Goal: Transaction & Acquisition: Purchase product/service

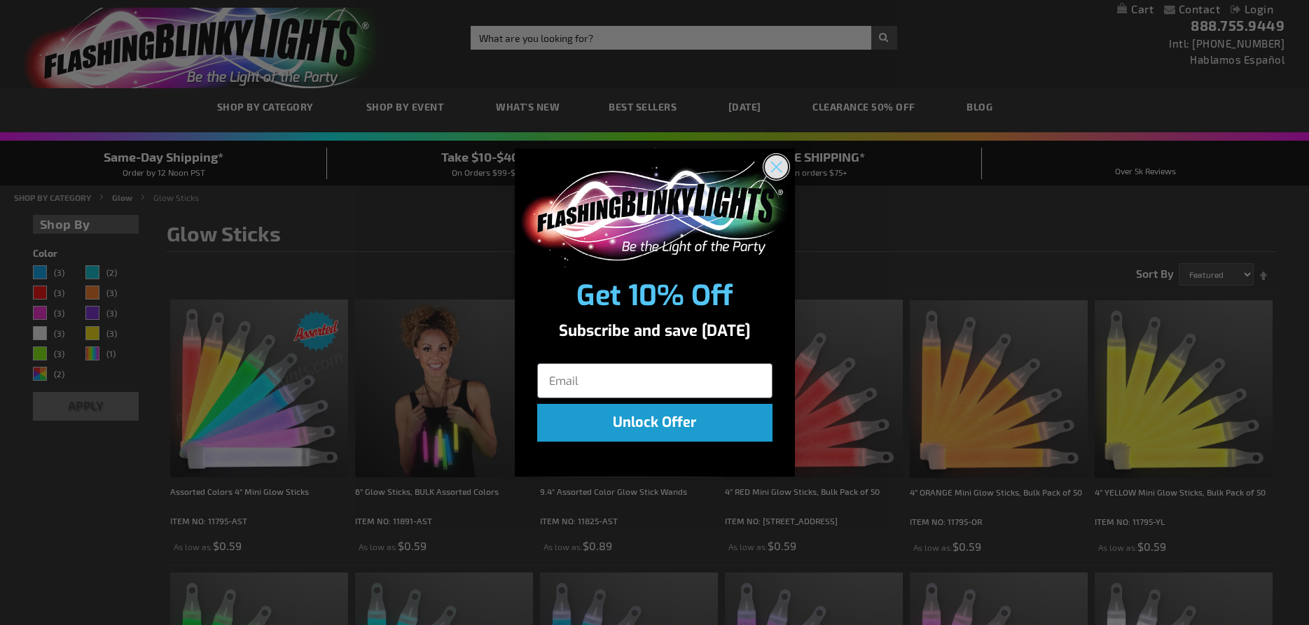
click at [779, 166] on circle "Close dialog" at bounding box center [775, 166] width 23 height 23
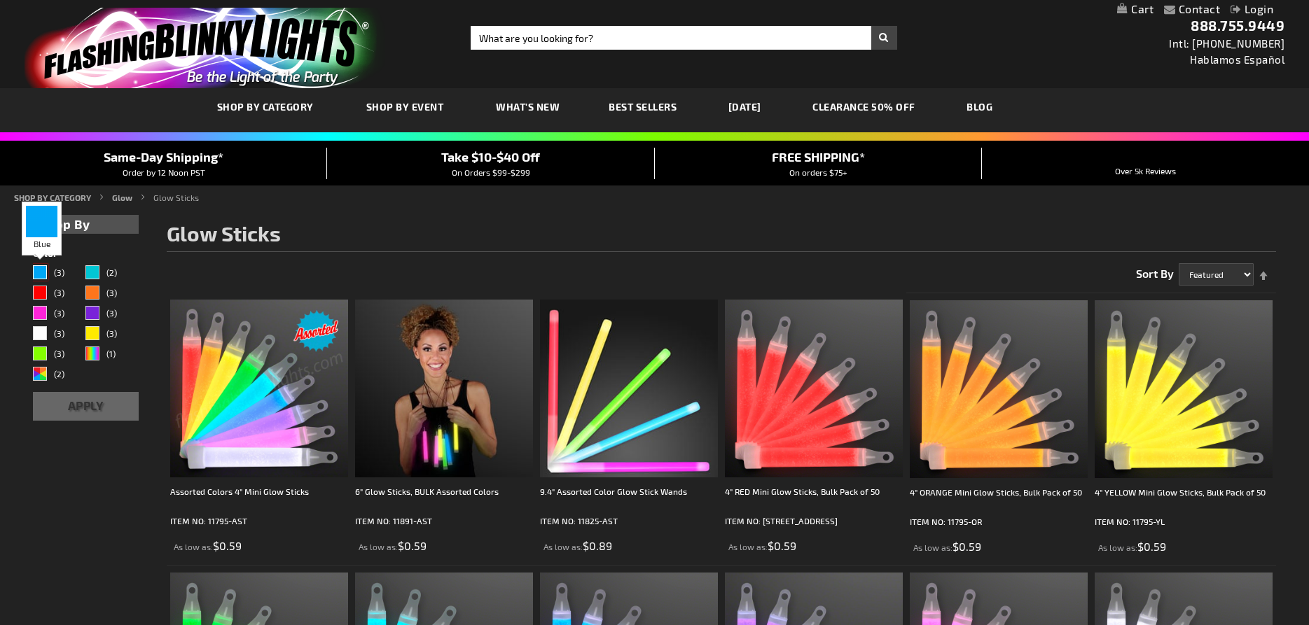
click at [39, 273] on div "Blue" at bounding box center [40, 272] width 14 height 14
click at [86, 402] on button "Apply" at bounding box center [86, 406] width 106 height 29
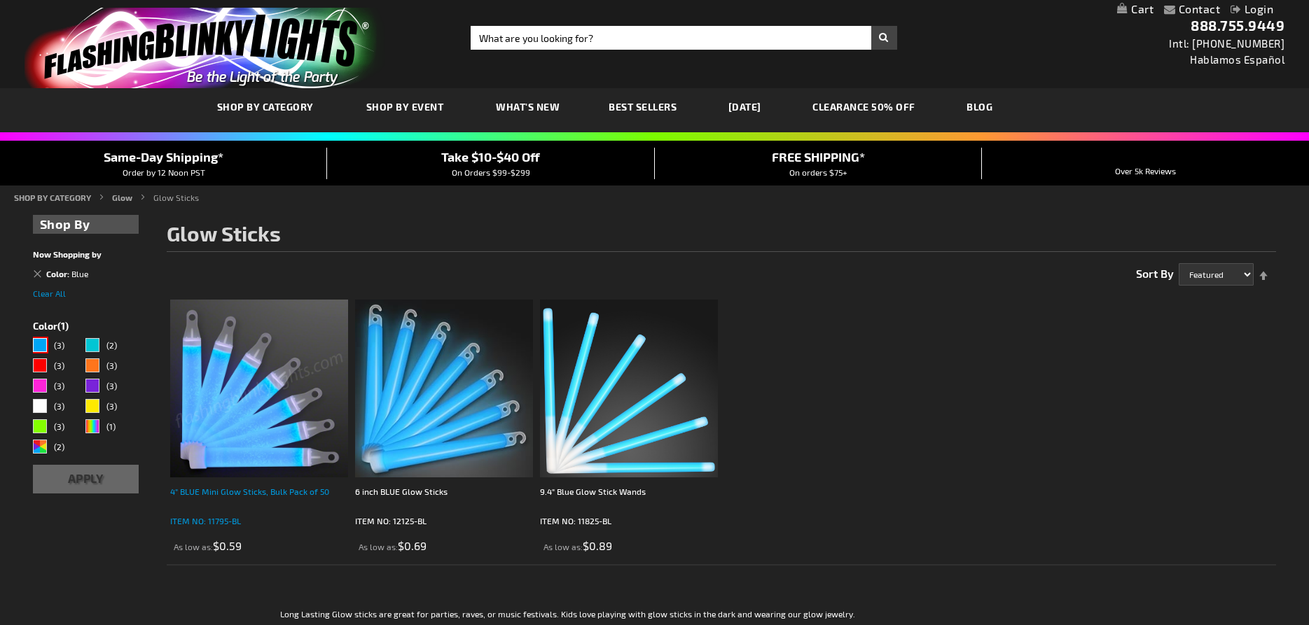
click at [250, 490] on div "4" BLUE Mini Glow Sticks, Bulk Pack of 50" at bounding box center [259, 499] width 178 height 28
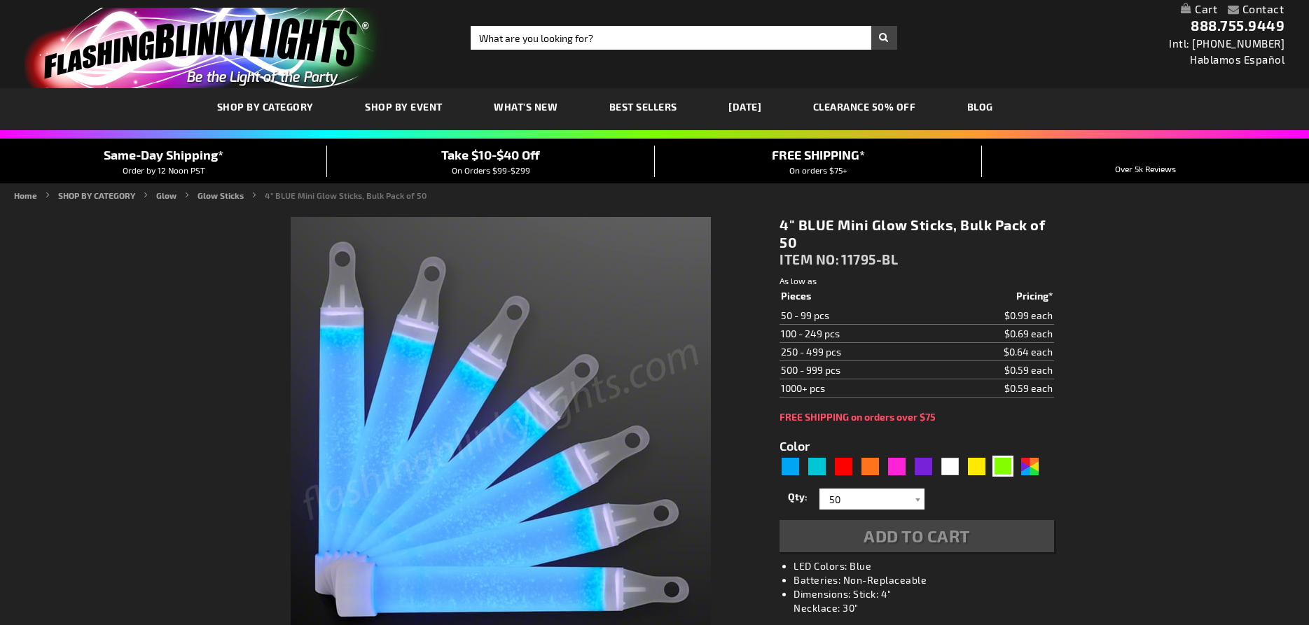
type input "5629"
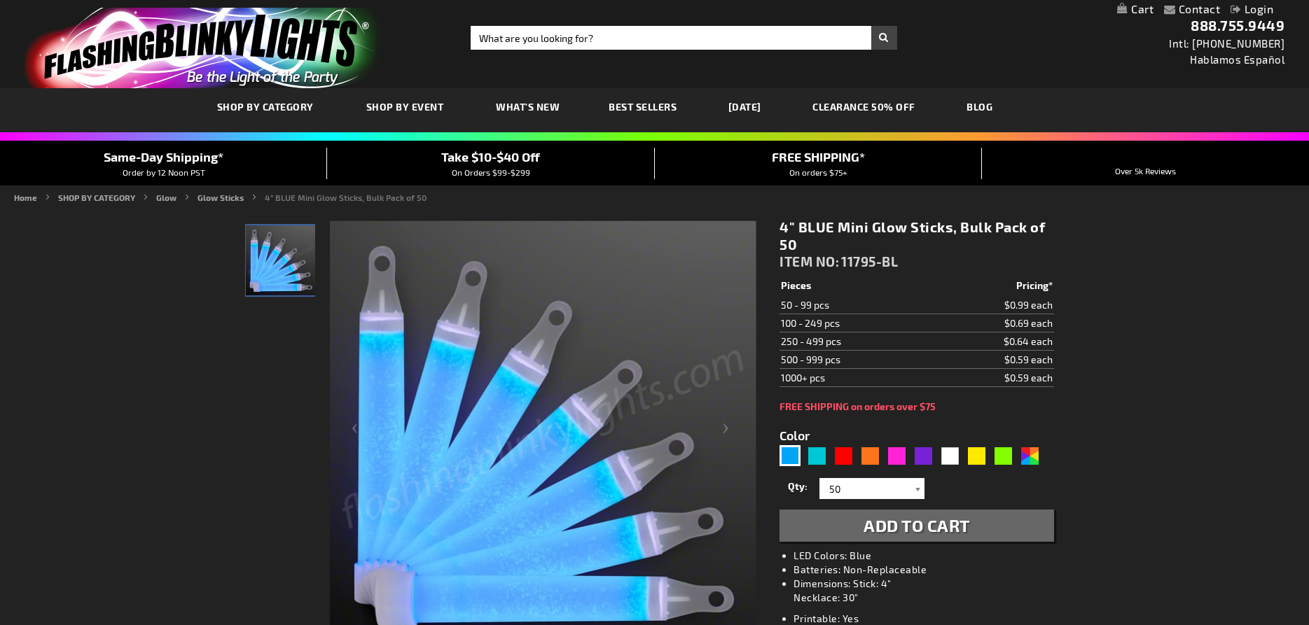
click at [911, 490] on div at bounding box center [917, 488] width 14 height 21
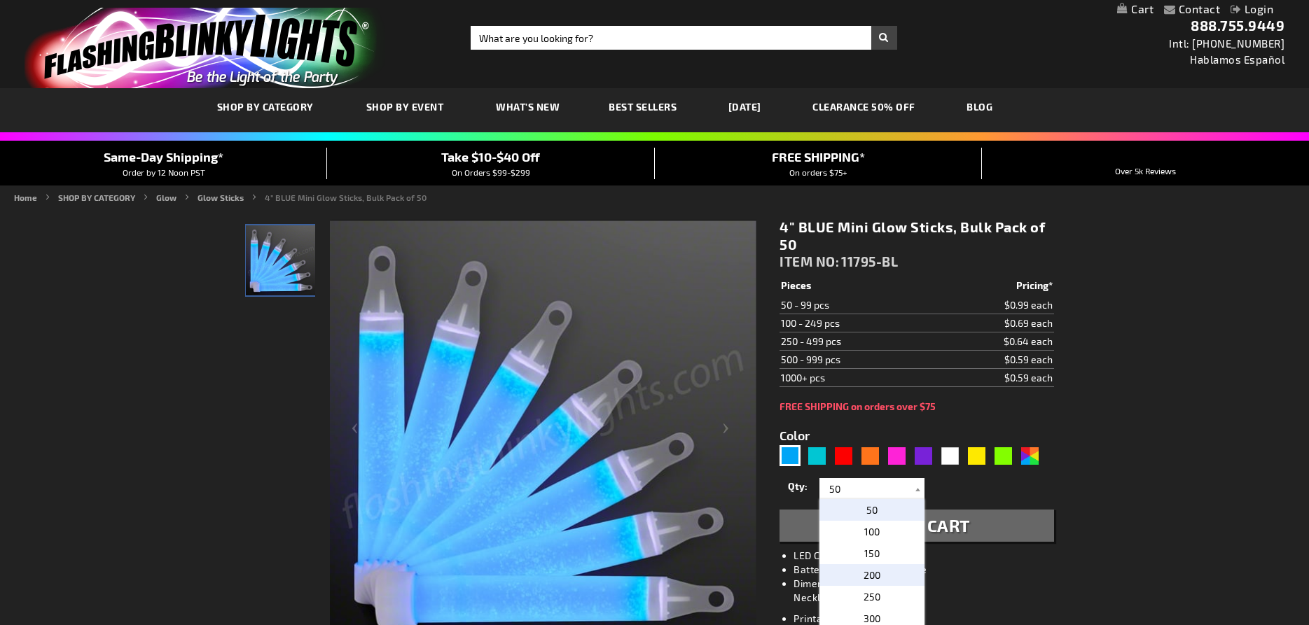
click at [903, 573] on p "200" at bounding box center [871, 575] width 105 height 22
type input "200"
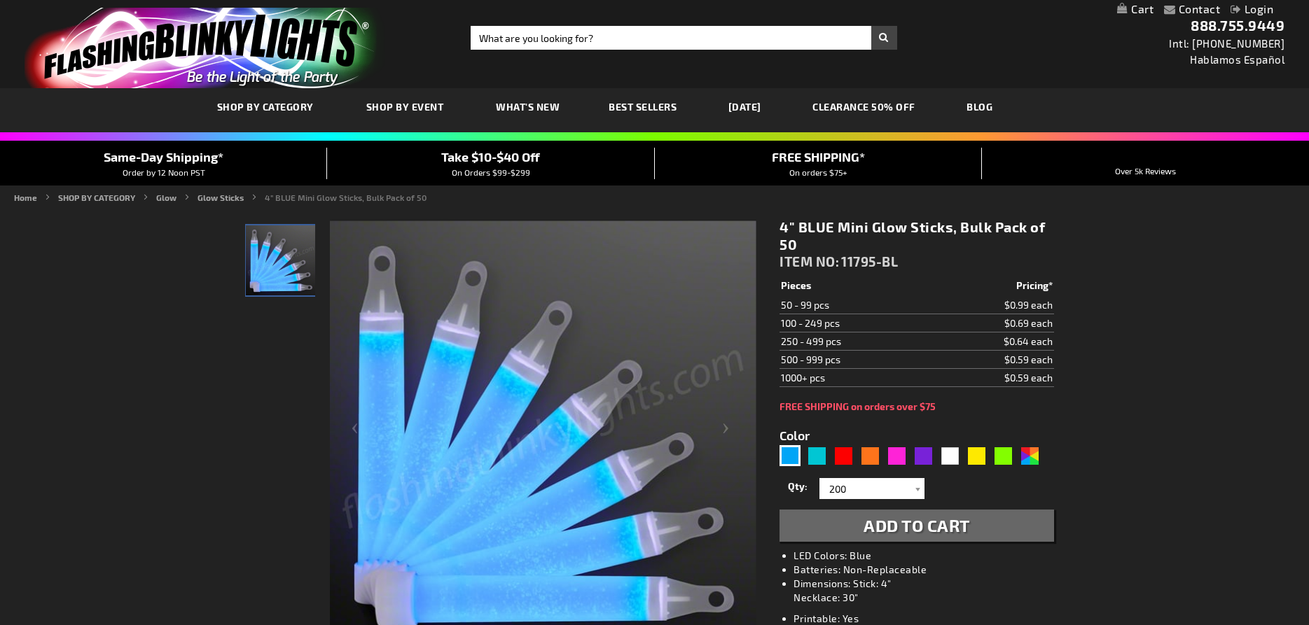
click at [926, 527] on span "Add to Cart" at bounding box center [916, 525] width 106 height 20
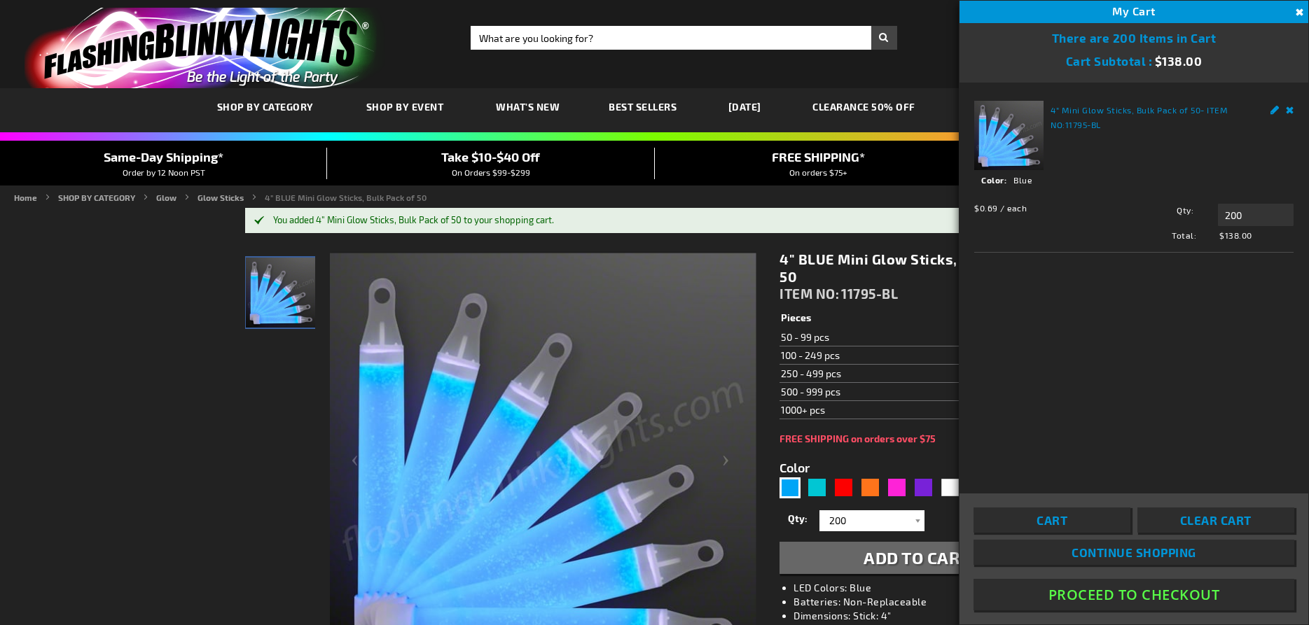
click at [1160, 596] on button "Proceed To Checkout" at bounding box center [1133, 595] width 321 height 32
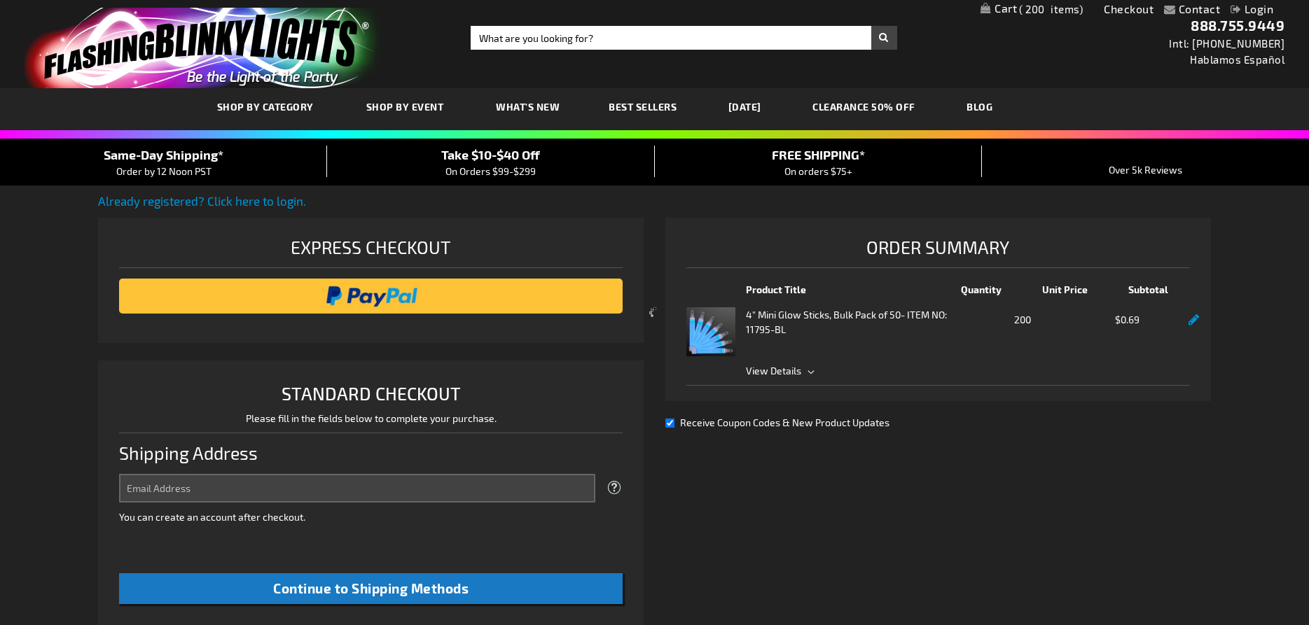
select select "US"
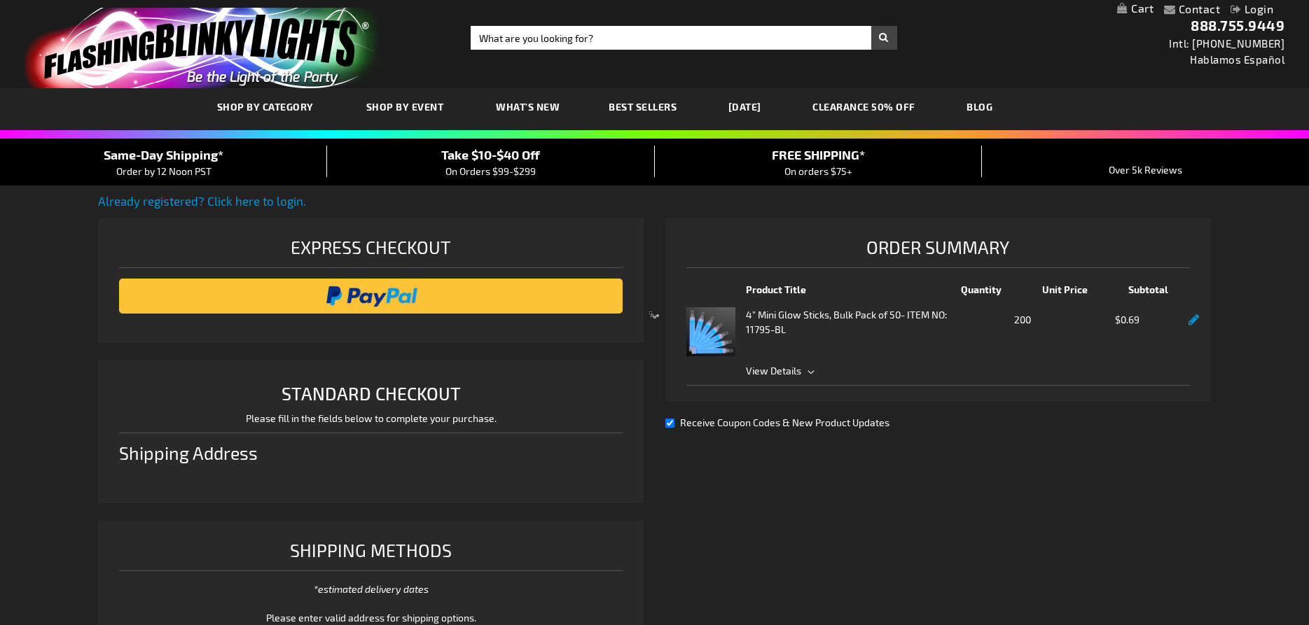
scroll to position [286, 0]
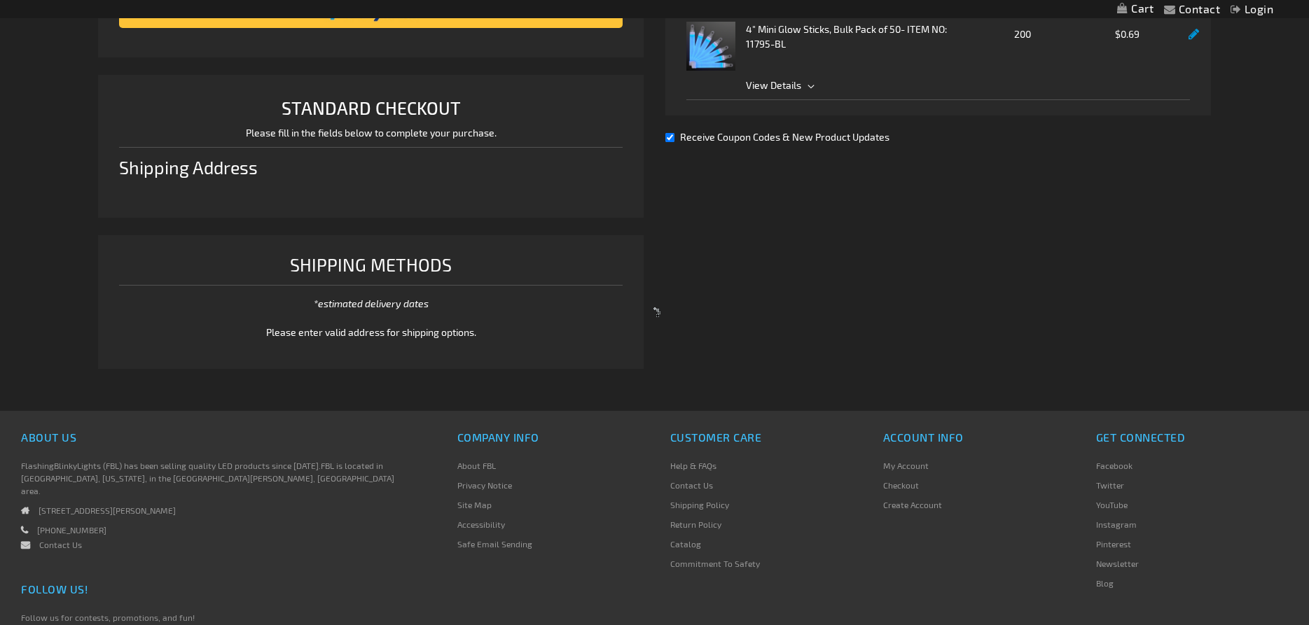
select select "US"
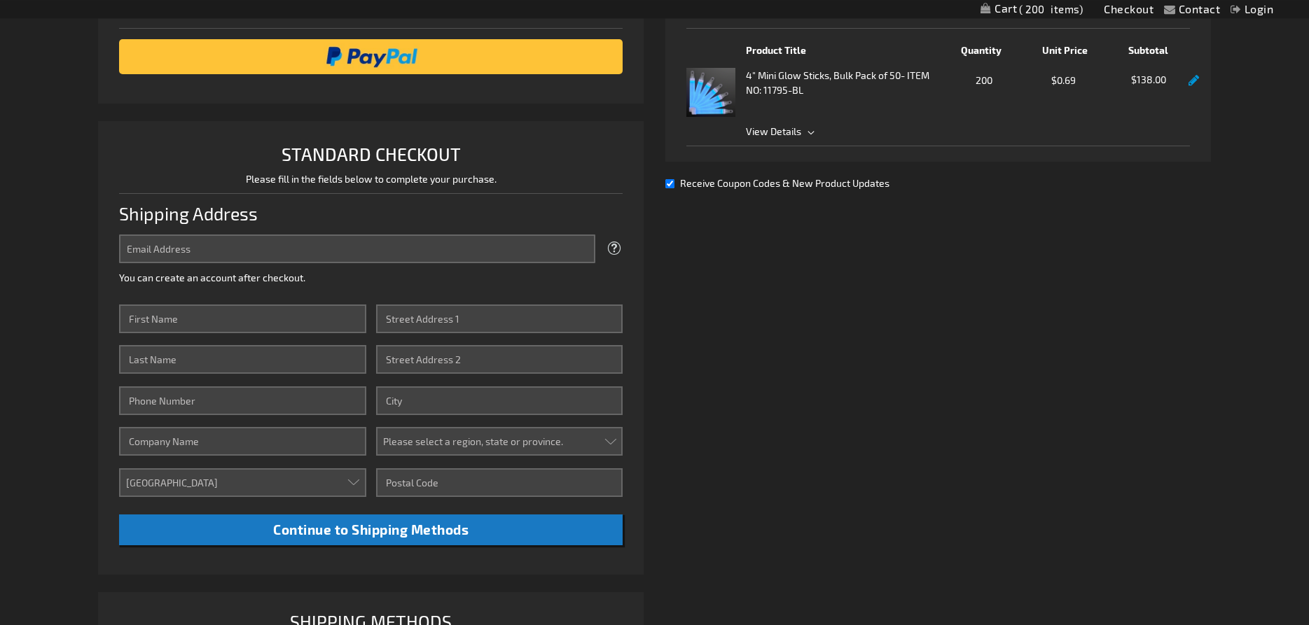
scroll to position [214, 0]
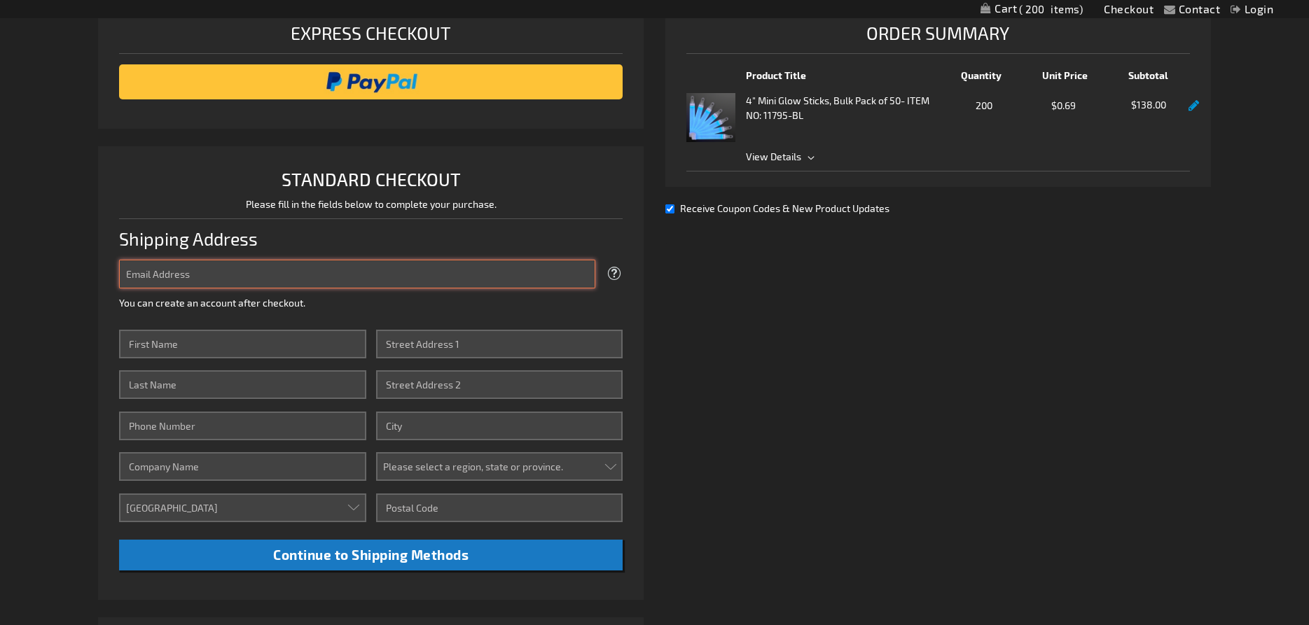
click at [452, 280] on input "Email Address" at bounding box center [357, 274] width 476 height 29
type input "[EMAIL_ADDRESS][DOMAIN_NAME]"
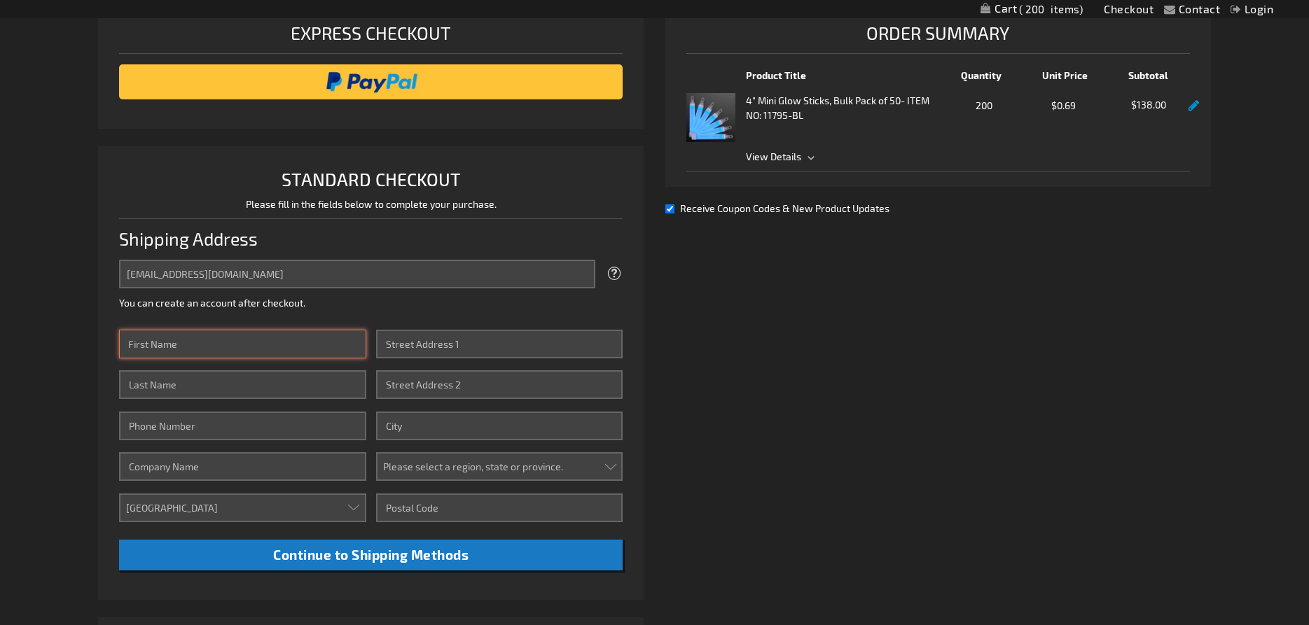
click at [281, 344] on input "First Name" at bounding box center [242, 344] width 246 height 29
type input "Jennifer"
type input "Praino"
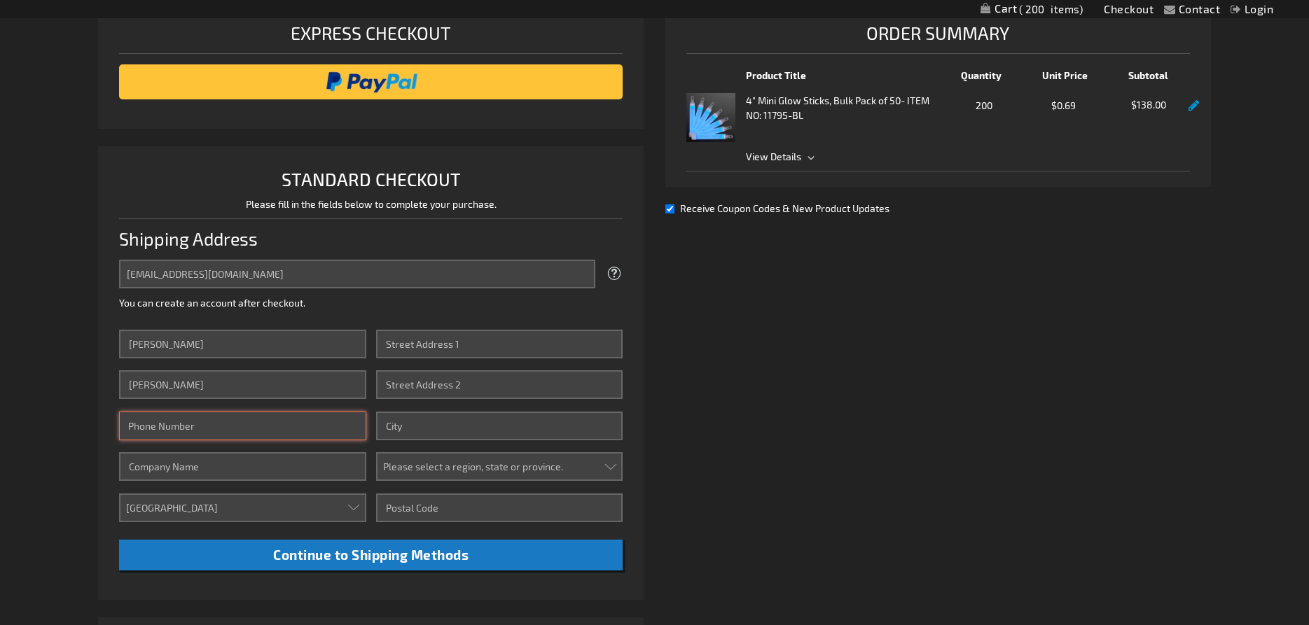
type input "7203918422"
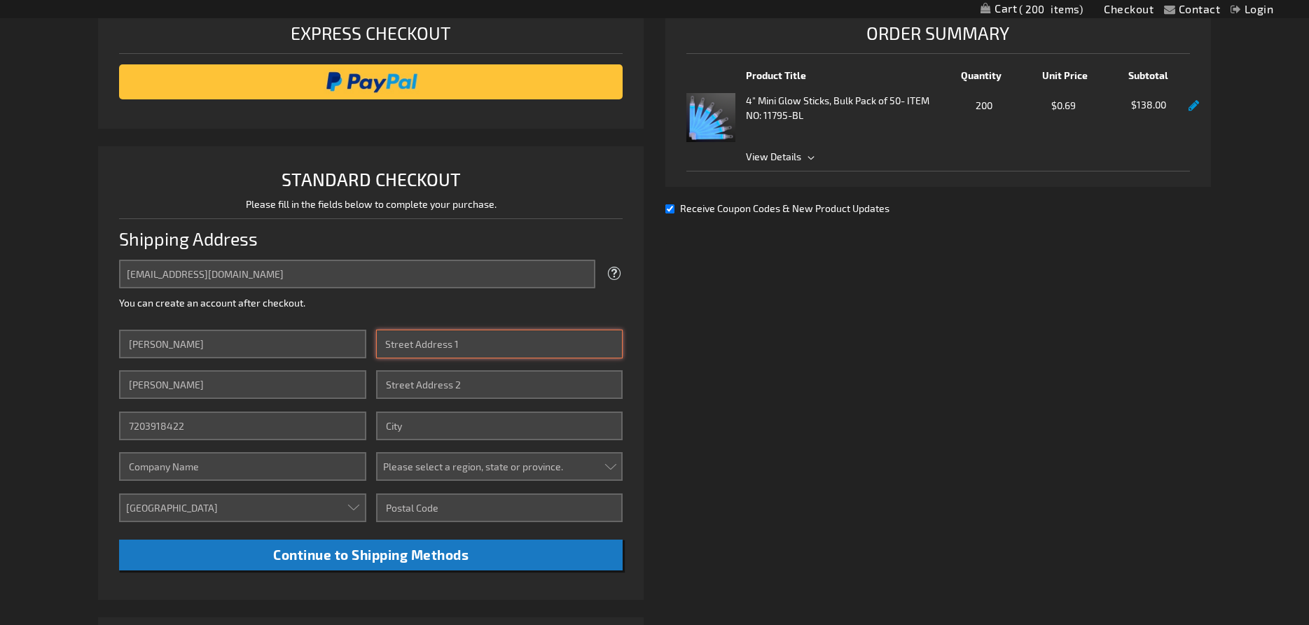
type input "1311 ENCLAVE DR"
type input "ROCKLEDGE"
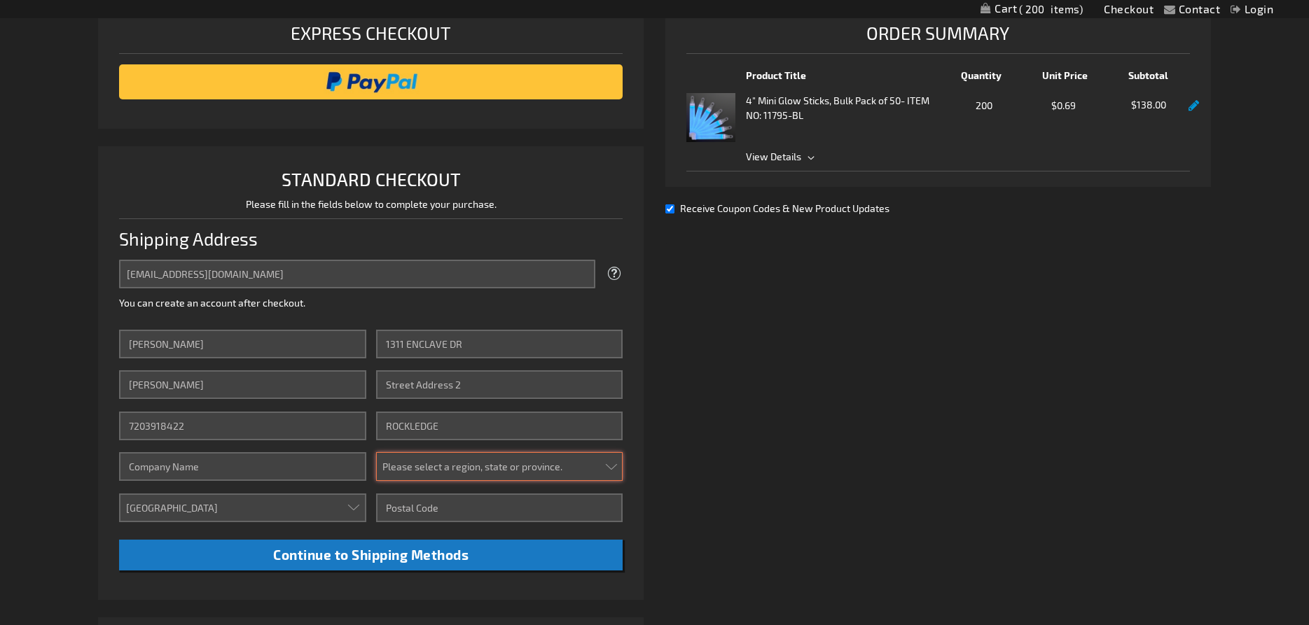
select select "18"
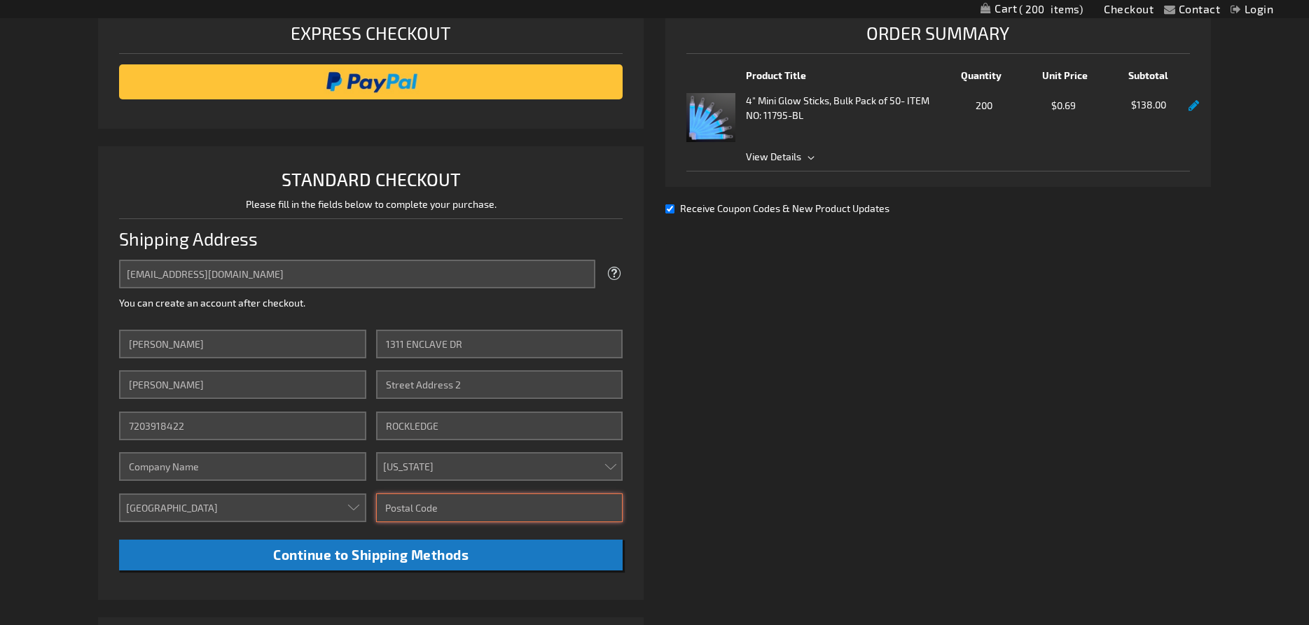
type input "32955-6261"
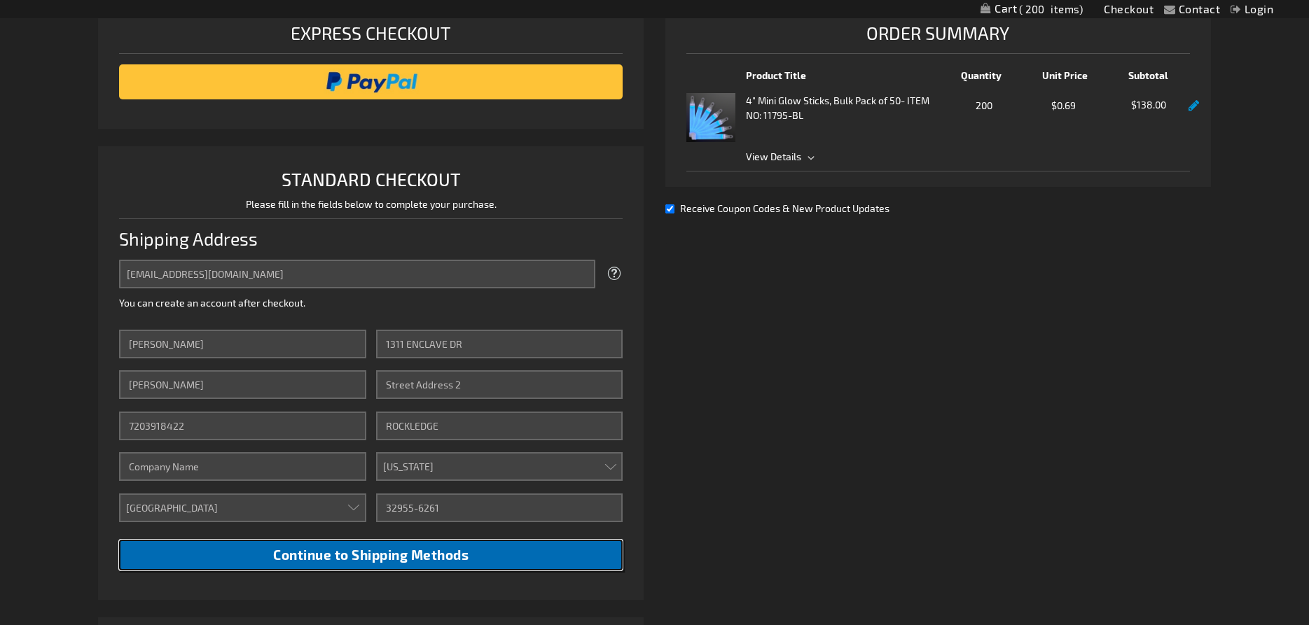
click at [388, 561] on span "Continue to Shipping Methods" at bounding box center [370, 555] width 195 height 16
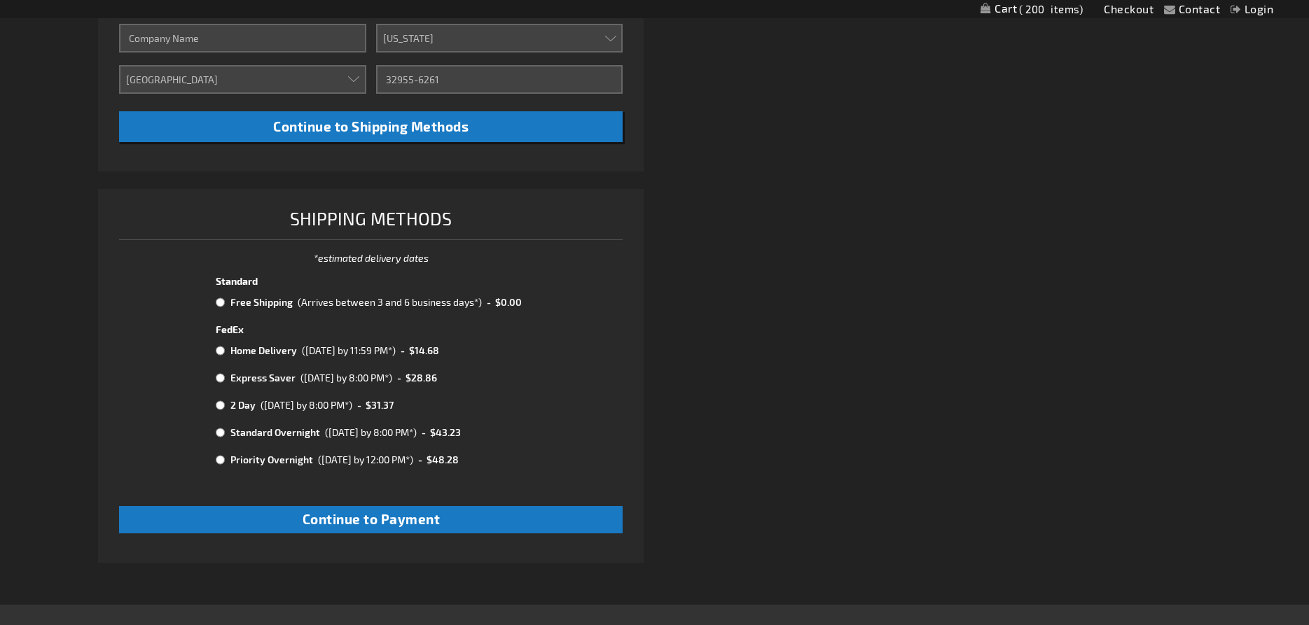
click at [216, 301] on input "radio" at bounding box center [220, 302] width 9 height 11
radio input "true"
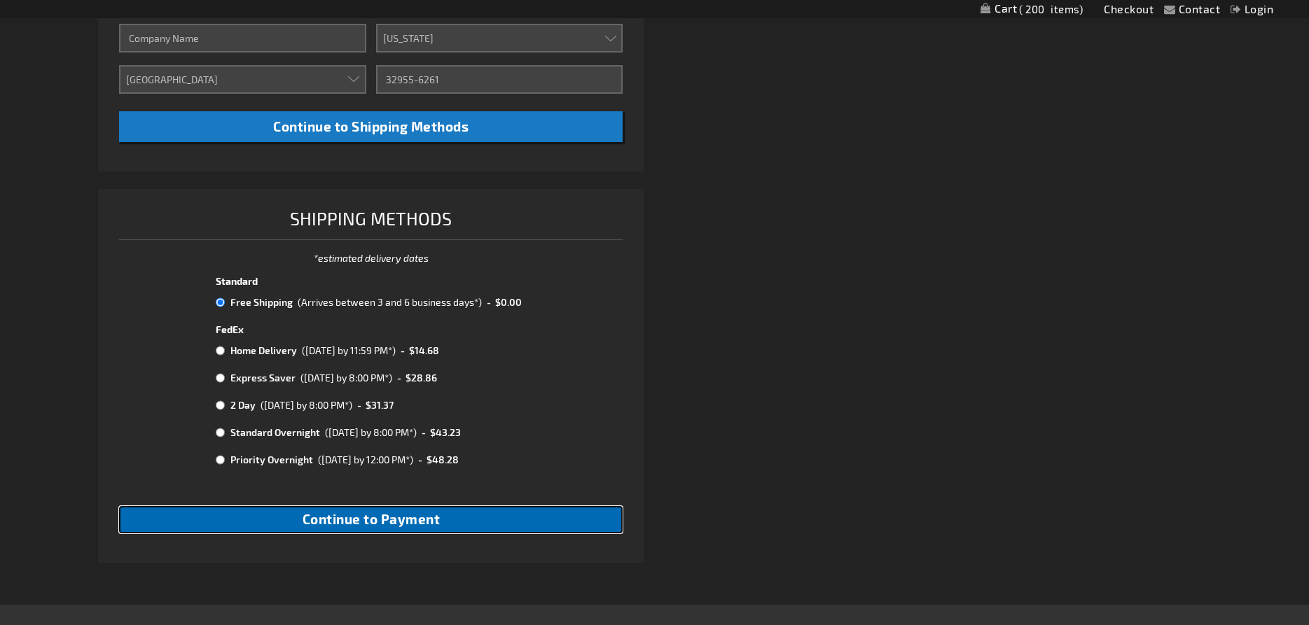
click at [376, 515] on span "Continue to Payment" at bounding box center [371, 519] width 138 height 16
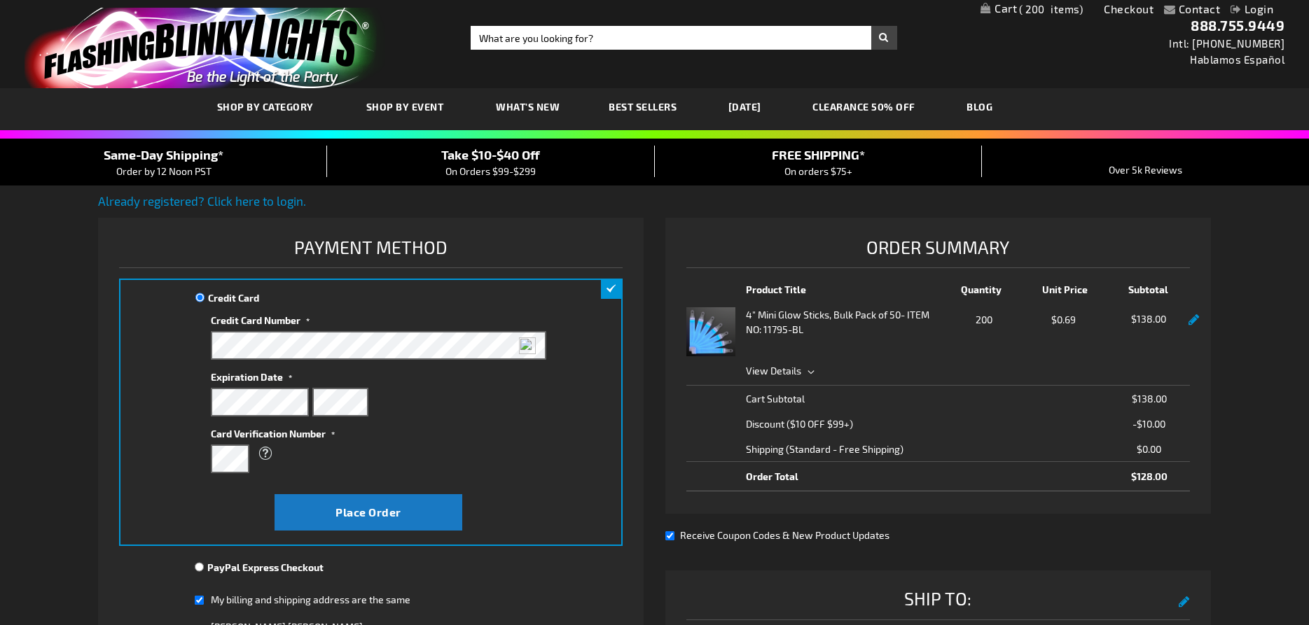
click at [482, 454] on div "What is this?" at bounding box center [371, 453] width 321 height 25
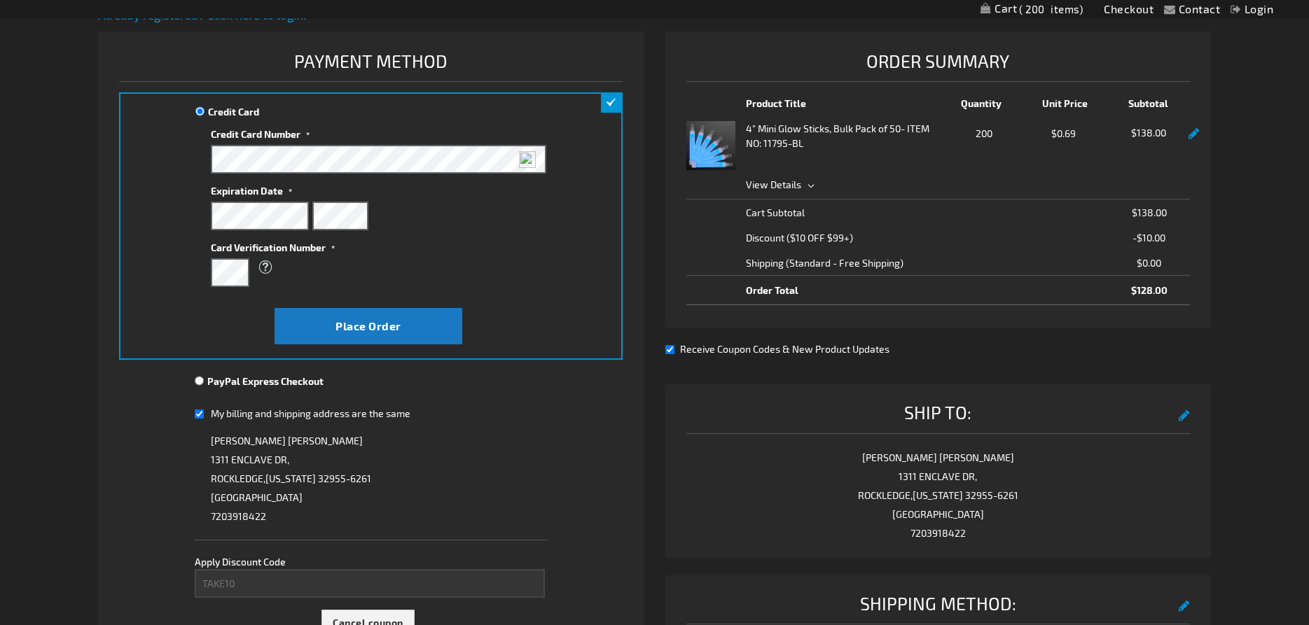
scroll to position [214, 0]
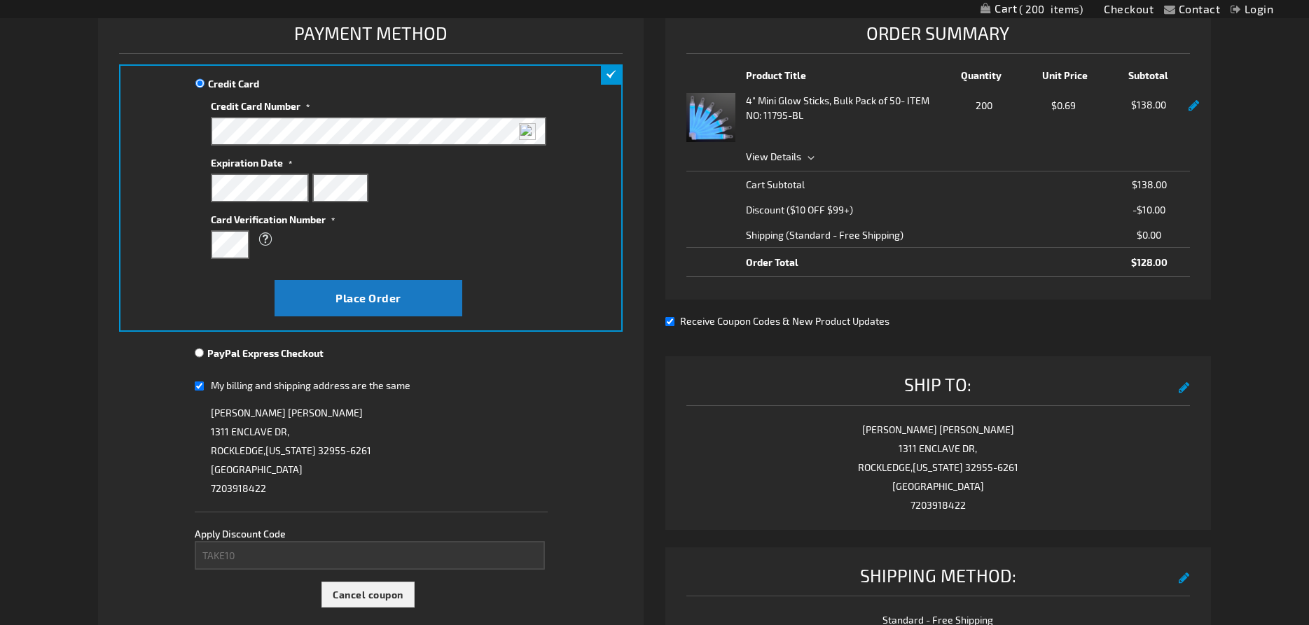
click at [200, 385] on input "My billing and shipping address are the same" at bounding box center [199, 386] width 9 height 29
checkbox input "false"
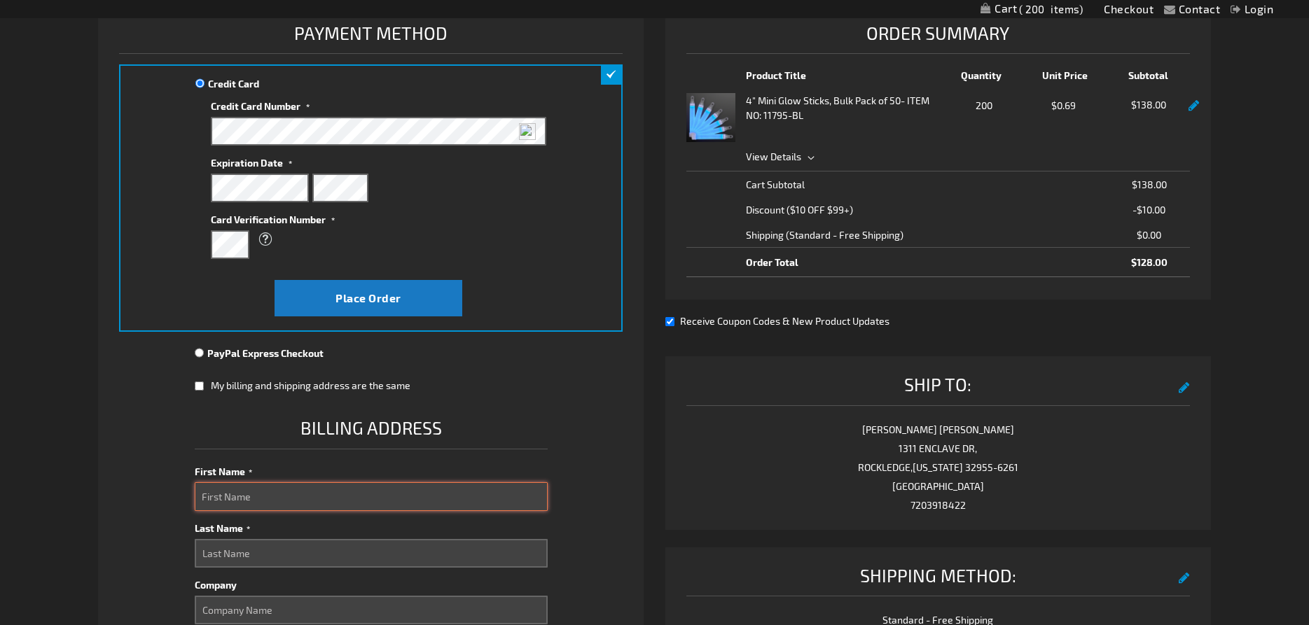
click at [268, 503] on input "First Name" at bounding box center [371, 496] width 353 height 29
type input "Jennifer"
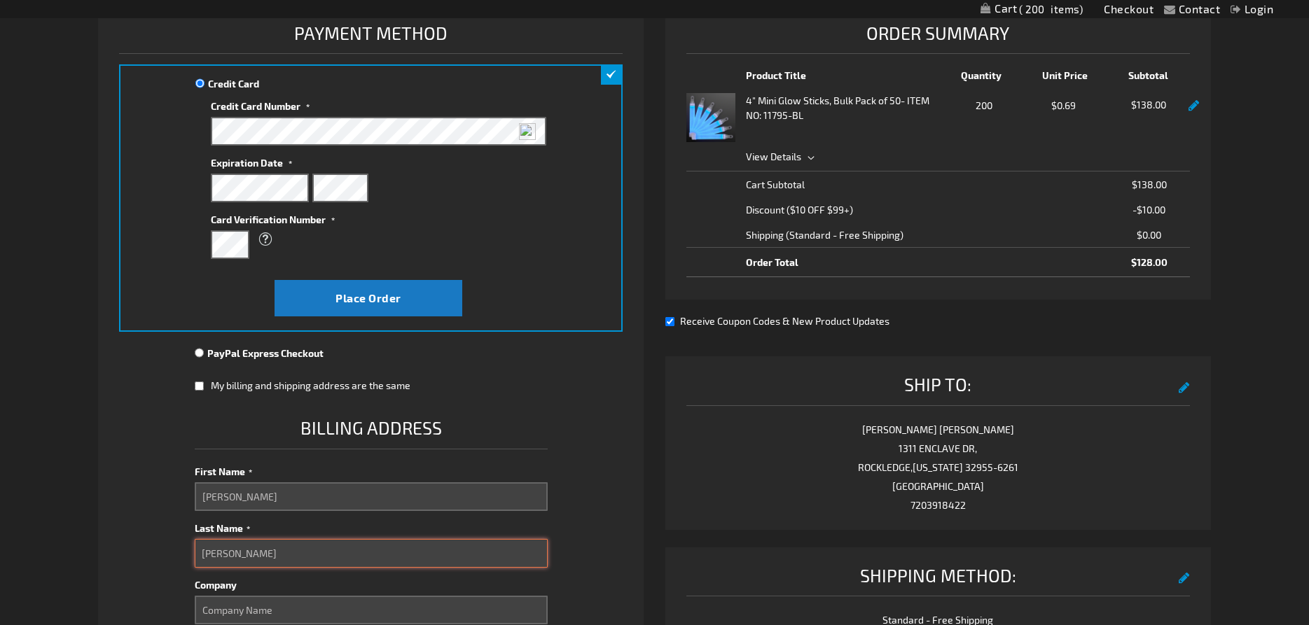
type input "Praino"
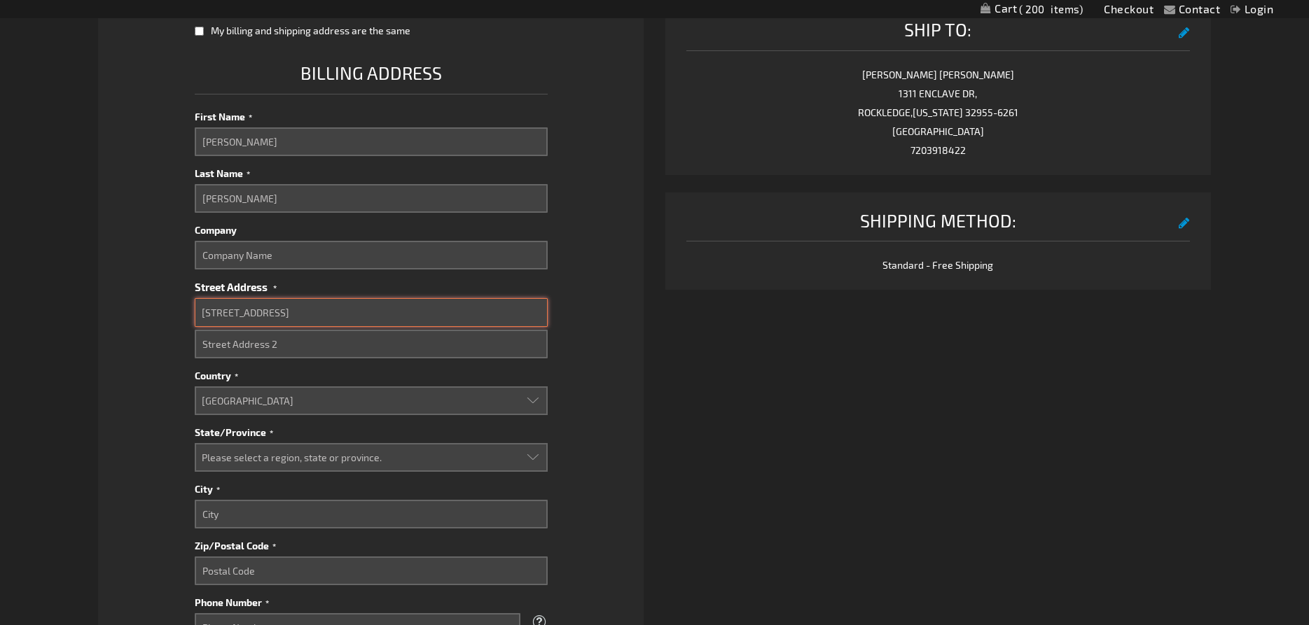
type input "220 Rockledge Ave"
select select "18"
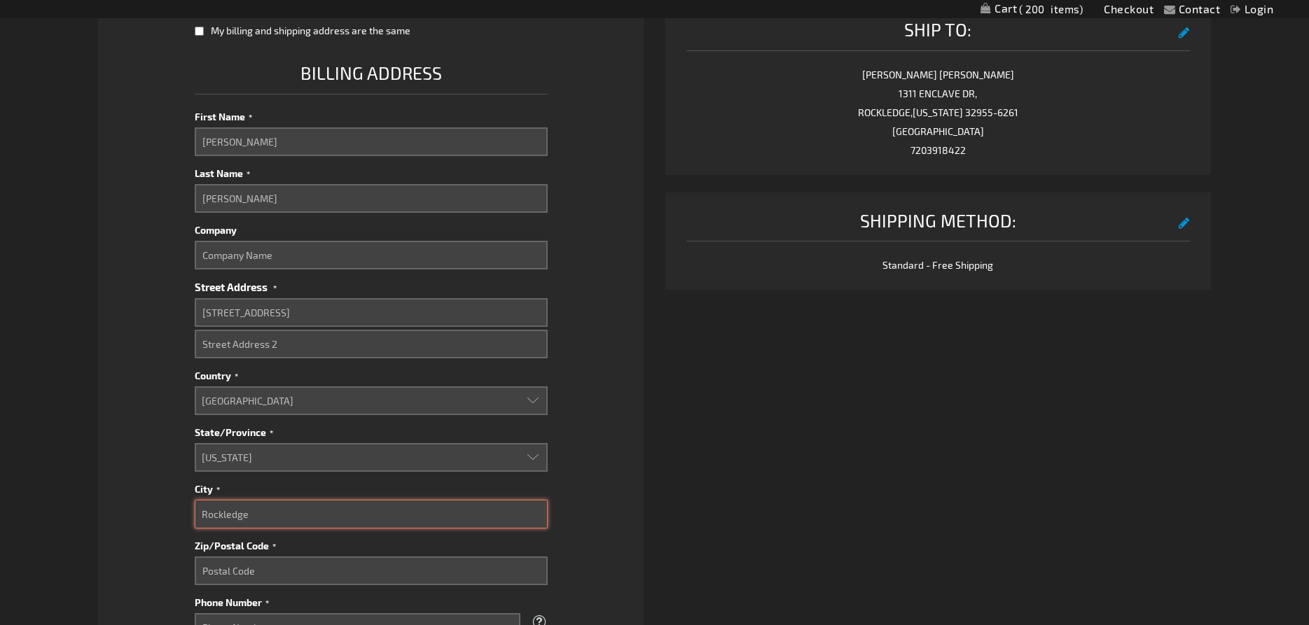
type input "Rockledge"
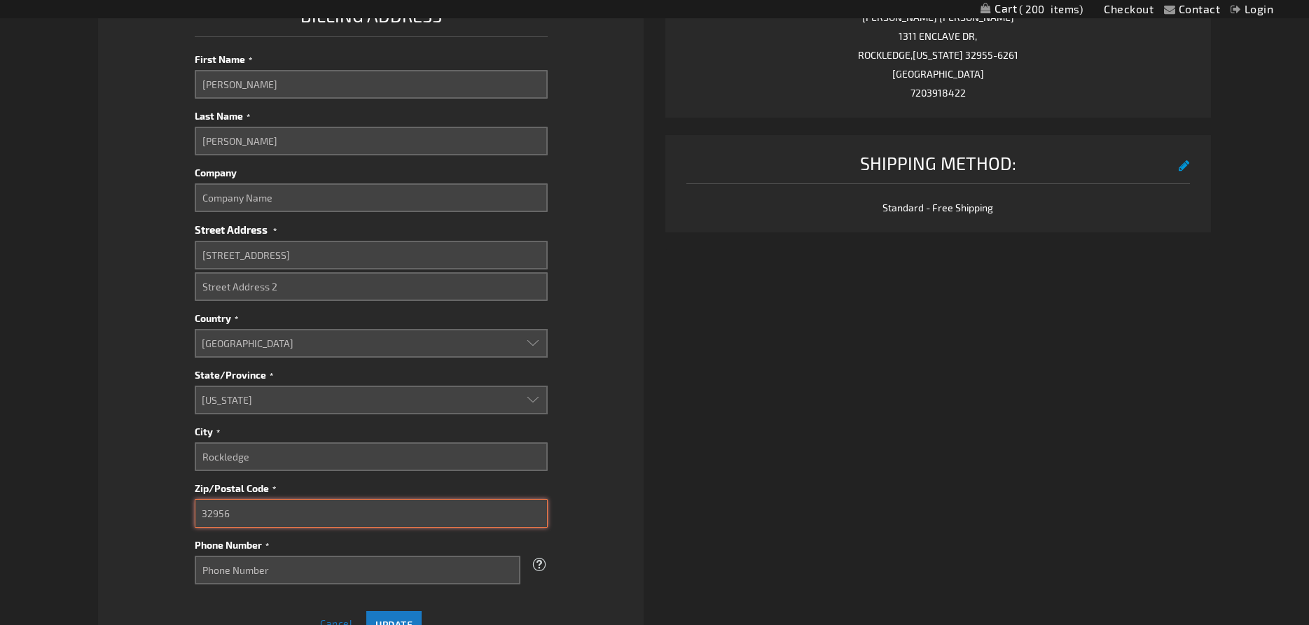
scroll to position [712, 0]
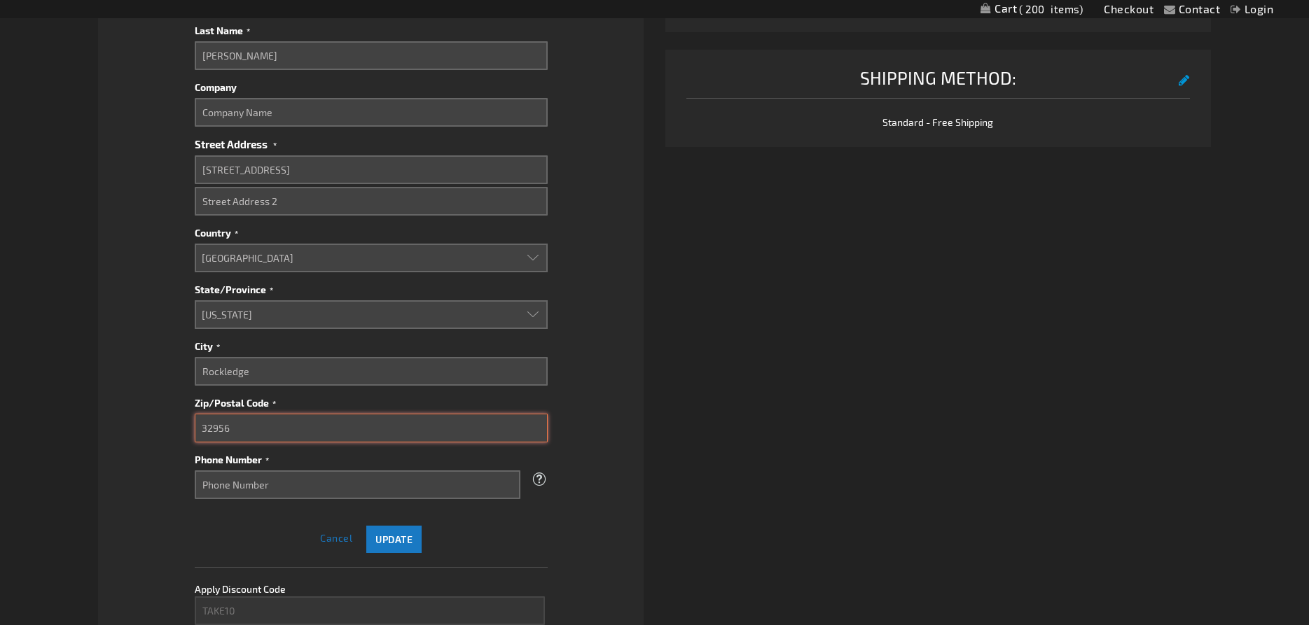
type input "32956"
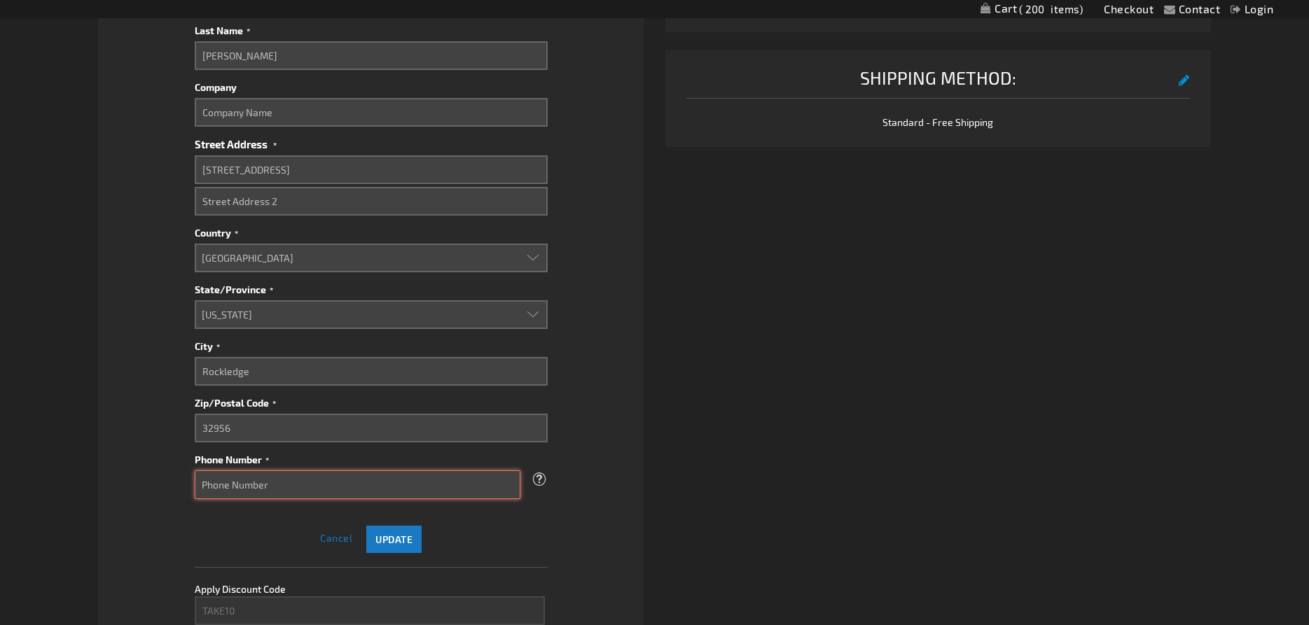
click at [305, 490] on input "Phone Number" at bounding box center [358, 485] width 326 height 29
type input "7203918422"
click at [403, 538] on span "Update" at bounding box center [393, 540] width 37 height 12
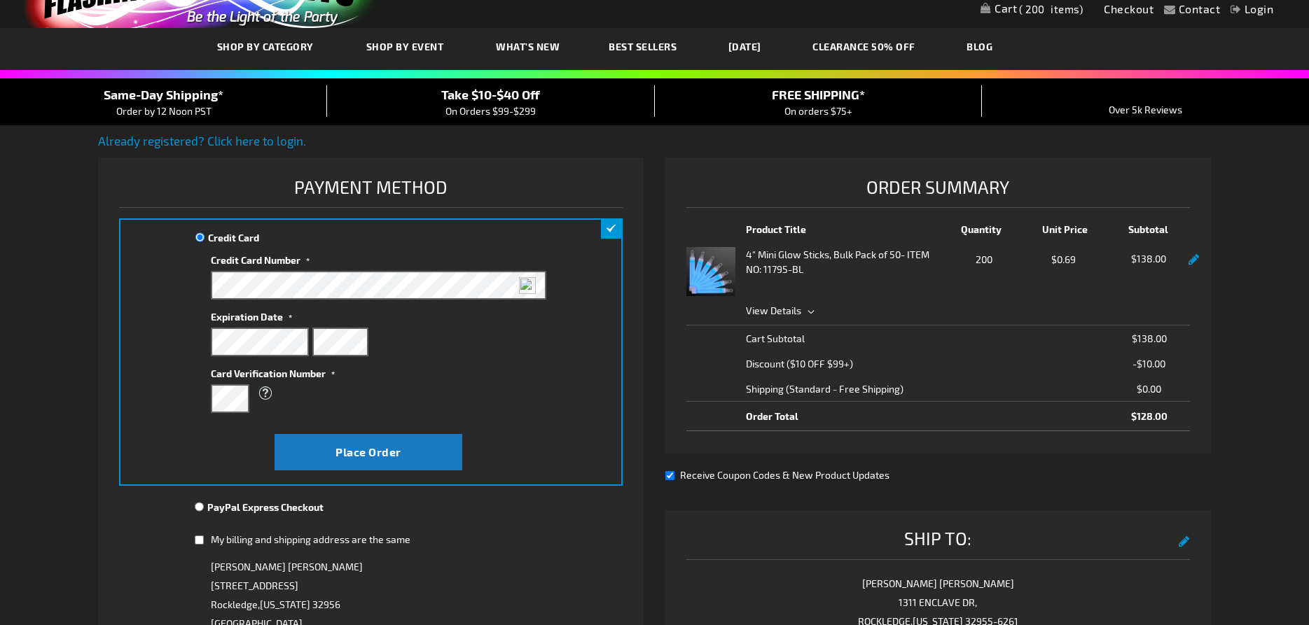
scroll to position [57, 0]
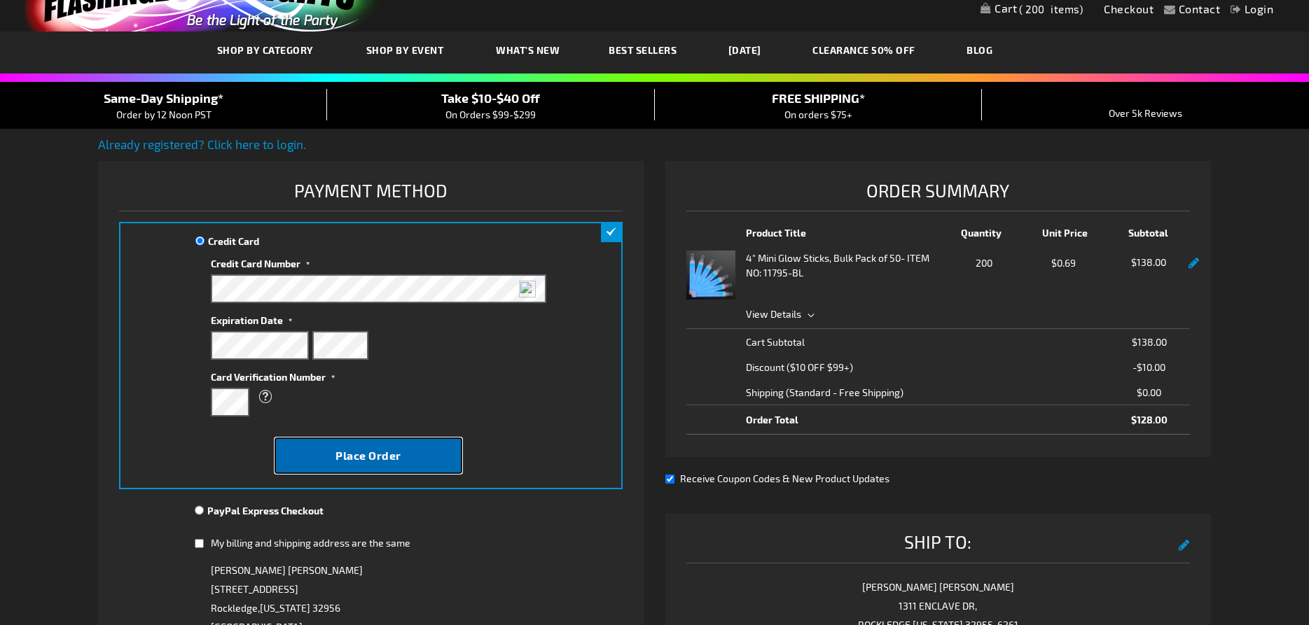
click at [380, 462] on span "Place Order" at bounding box center [368, 455] width 66 height 13
